Goal: Task Accomplishment & Management: Manage account settings

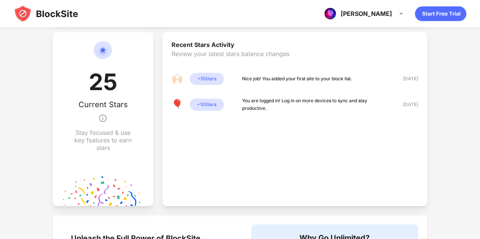
scroll to position [215, 0]
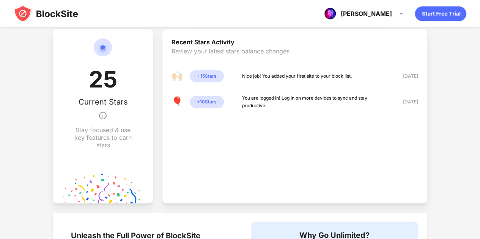
click at [202, 79] on div "+ 15 Stars" at bounding box center [207, 76] width 34 height 12
click at [209, 102] on div "+ 10 Stars" at bounding box center [207, 102] width 34 height 12
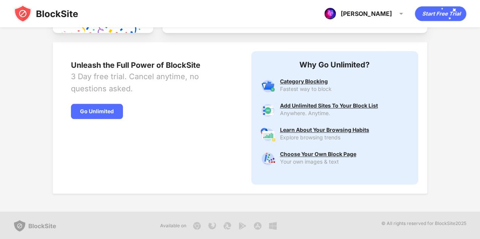
scroll to position [0, 0]
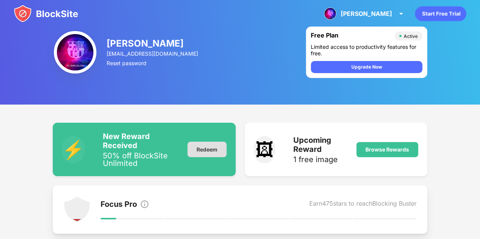
click at [199, 152] on div "Redeem" at bounding box center [206, 150] width 39 height 16
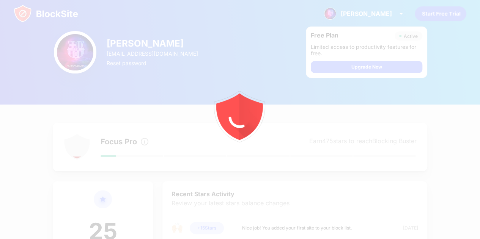
click at [77, 58] on img at bounding box center [75, 52] width 43 height 43
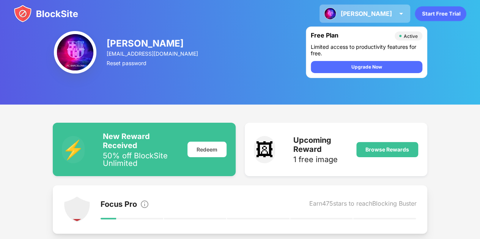
click at [386, 12] on div "[PERSON_NAME]" at bounding box center [366, 14] width 51 height 8
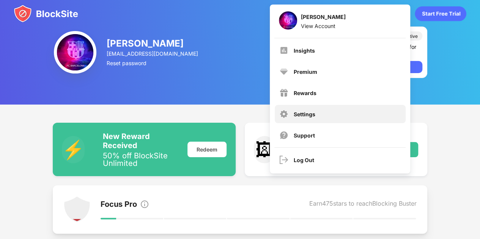
click at [315, 114] on div "Settings" at bounding box center [340, 114] width 131 height 18
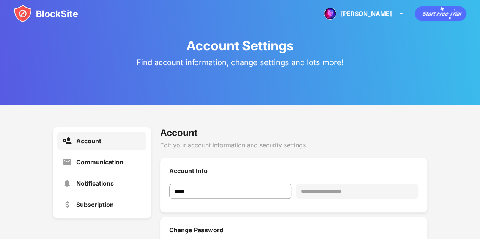
click at [44, 12] on img at bounding box center [46, 14] width 65 height 18
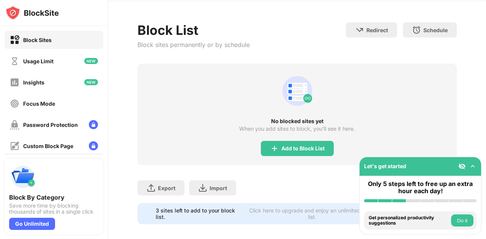
scroll to position [37, 0]
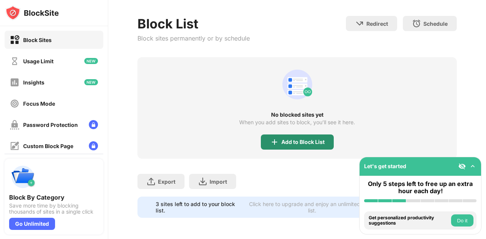
click at [304, 139] on div "Add to Block List" at bounding box center [302, 142] width 43 height 6
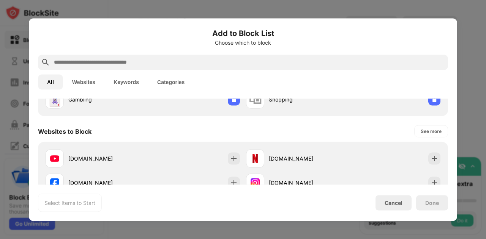
scroll to position [85, 0]
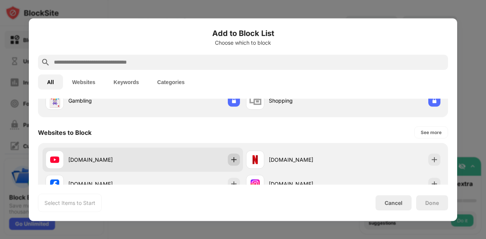
click at [230, 160] on img at bounding box center [234, 160] width 8 height 8
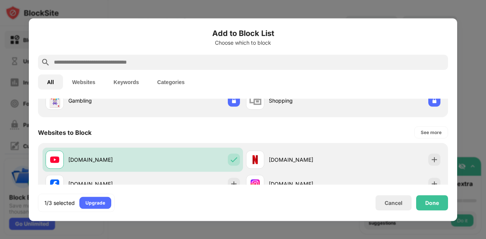
click at [83, 89] on button "Websites" at bounding box center [83, 81] width 41 height 15
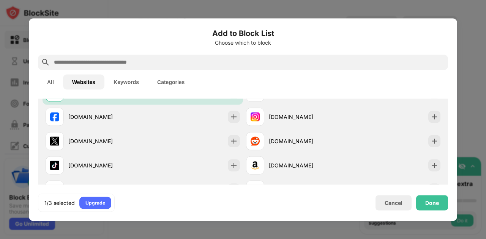
scroll to position [63, 0]
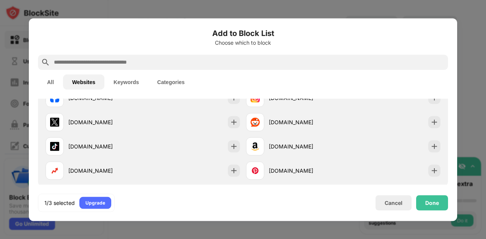
click at [124, 87] on button "Keywords" at bounding box center [126, 81] width 44 height 15
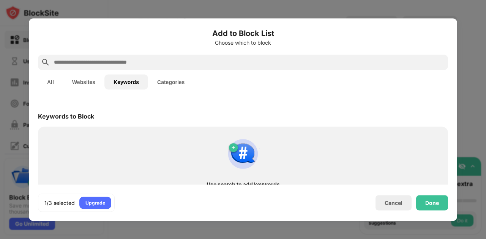
scroll to position [0, 0]
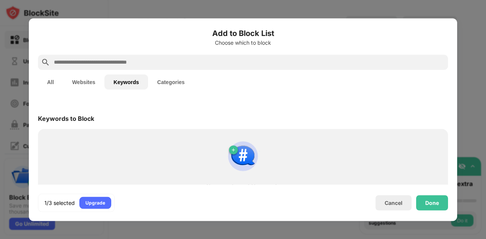
click at [169, 81] on button "Categories" at bounding box center [171, 81] width 46 height 15
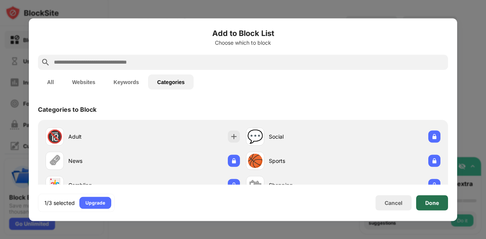
click at [422, 205] on div "Done" at bounding box center [432, 202] width 32 height 15
